Goal: Information Seeking & Learning: Check status

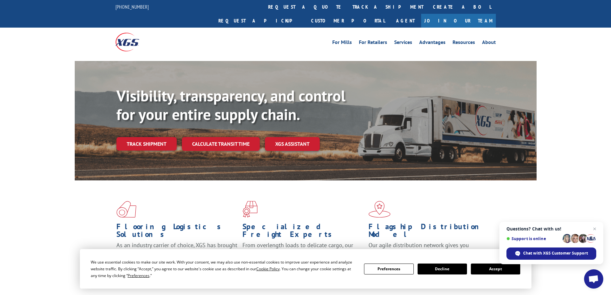
click at [347, 8] on link "track a shipment" at bounding box center [387, 7] width 80 height 14
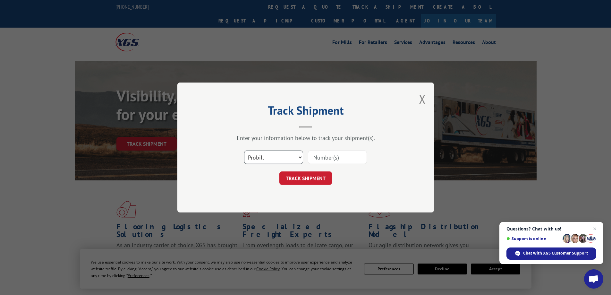
click at [278, 154] on select "Select category... Probill BOL PO" at bounding box center [273, 156] width 59 height 13
select select "bol"
click at [244, 150] on select "Select category... Probill BOL PO" at bounding box center [273, 156] width 59 height 13
click at [354, 157] on input at bounding box center [337, 156] width 59 height 13
paste input "5543264"
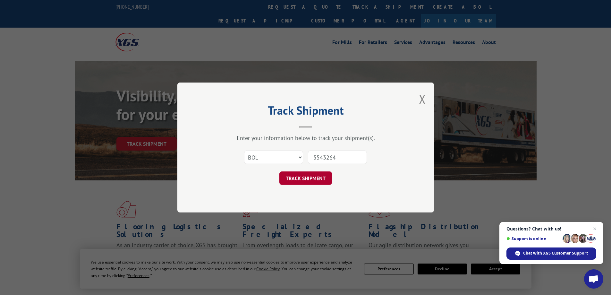
type input "5543264"
drag, startPoint x: 331, startPoint y: 180, endPoint x: 308, endPoint y: 173, distance: 24.4
click at [331, 180] on button "TRACK SHIPMENT" at bounding box center [305, 177] width 53 height 13
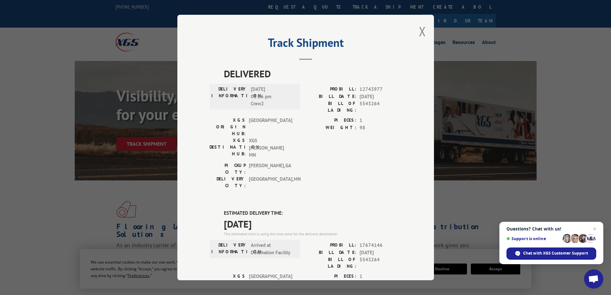
scroll to position [103, 0]
